Goal: Book appointment/travel/reservation

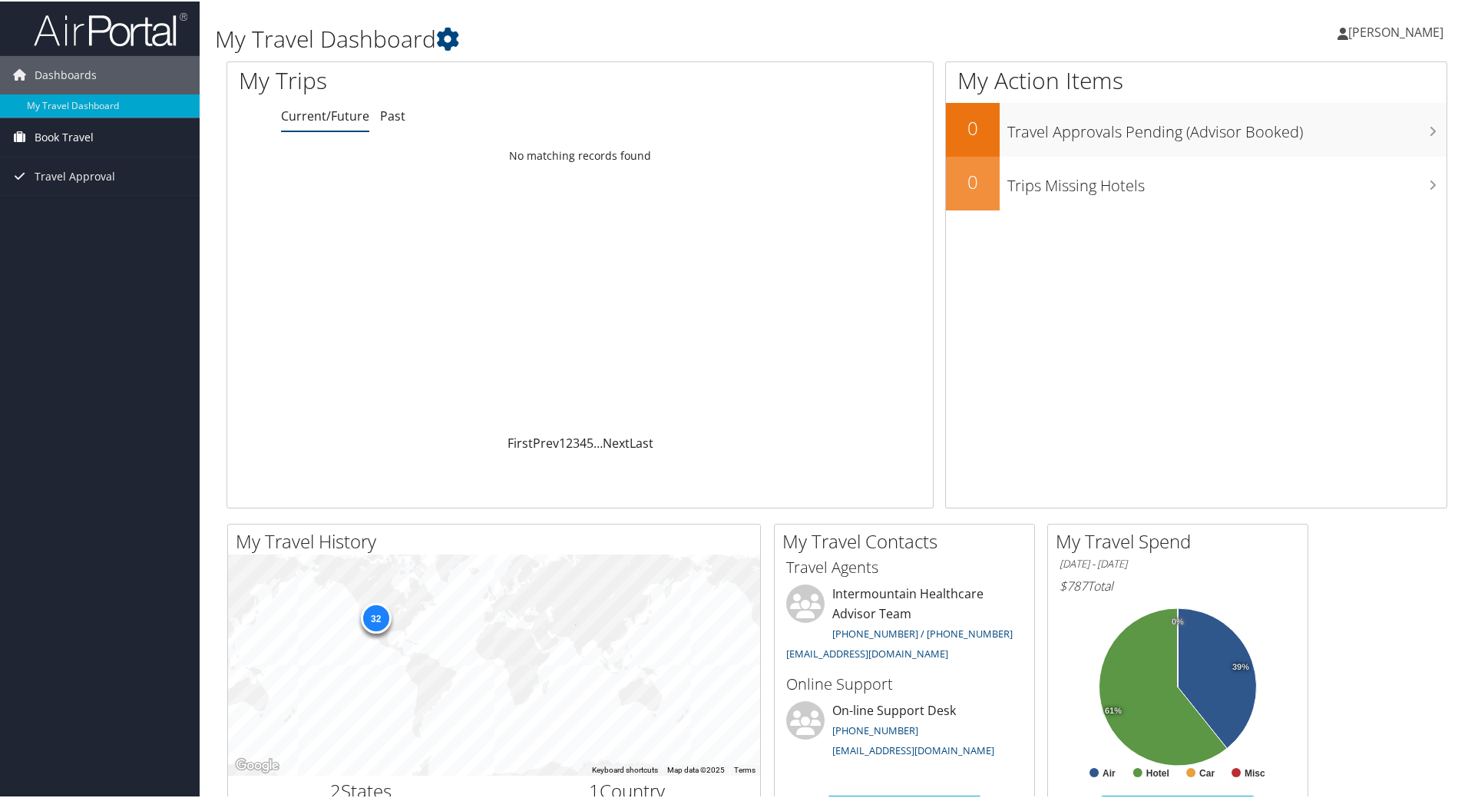
click at [63, 135] on span "Book Travel" at bounding box center [64, 136] width 59 height 38
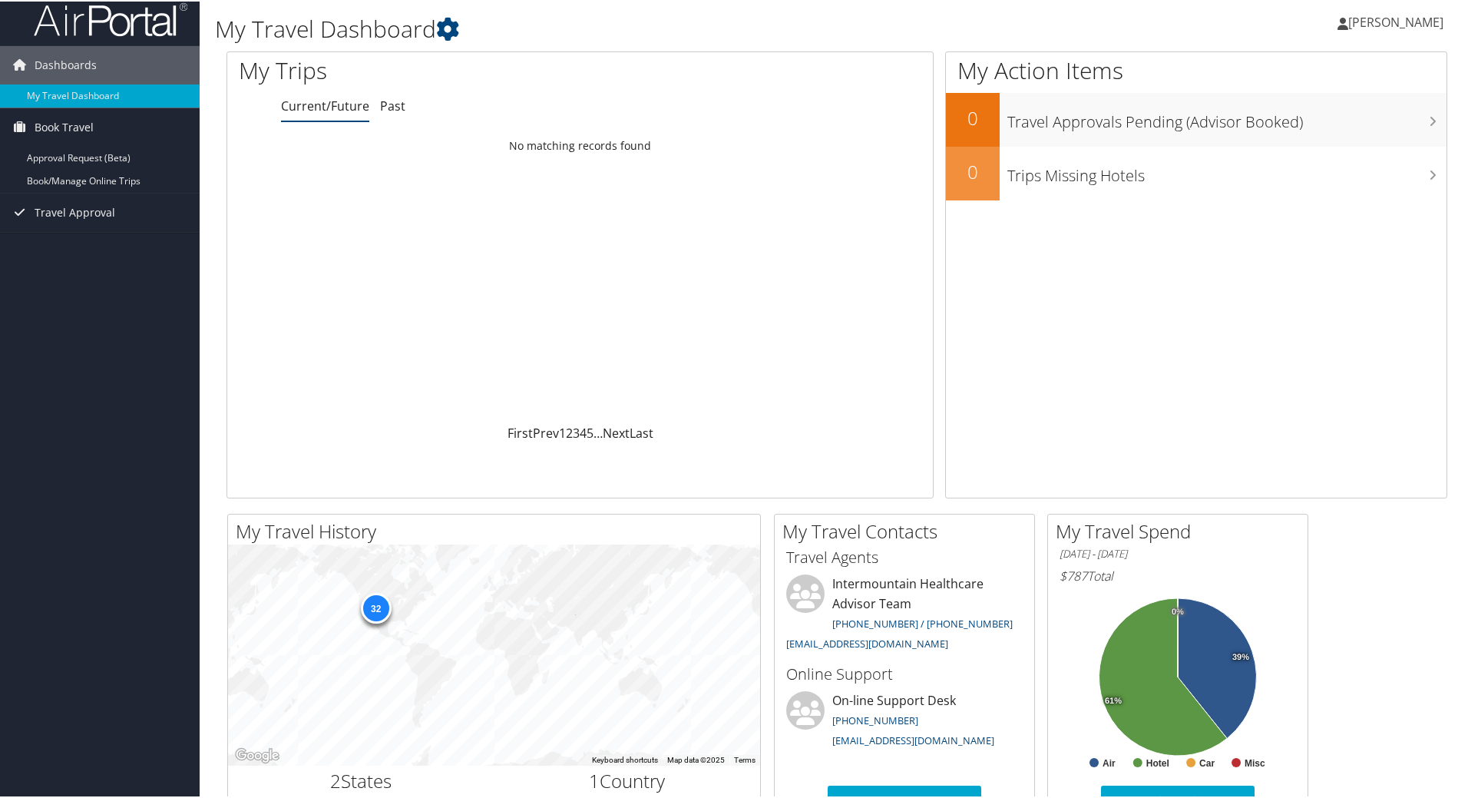
scroll to position [77, 0]
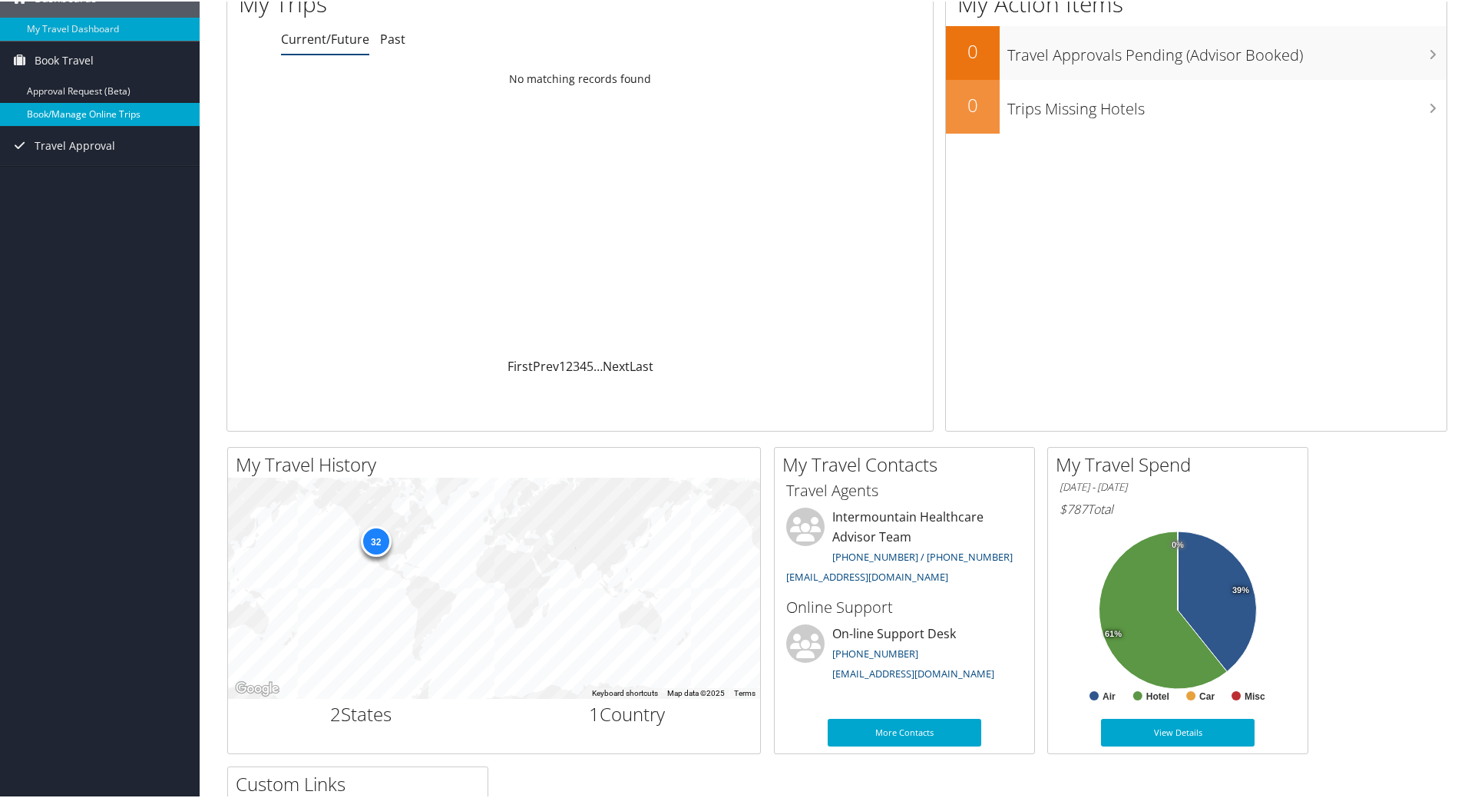
click at [92, 117] on link "Book/Manage Online Trips" at bounding box center [100, 112] width 200 height 23
